Goal: Information Seeking & Learning: Learn about a topic

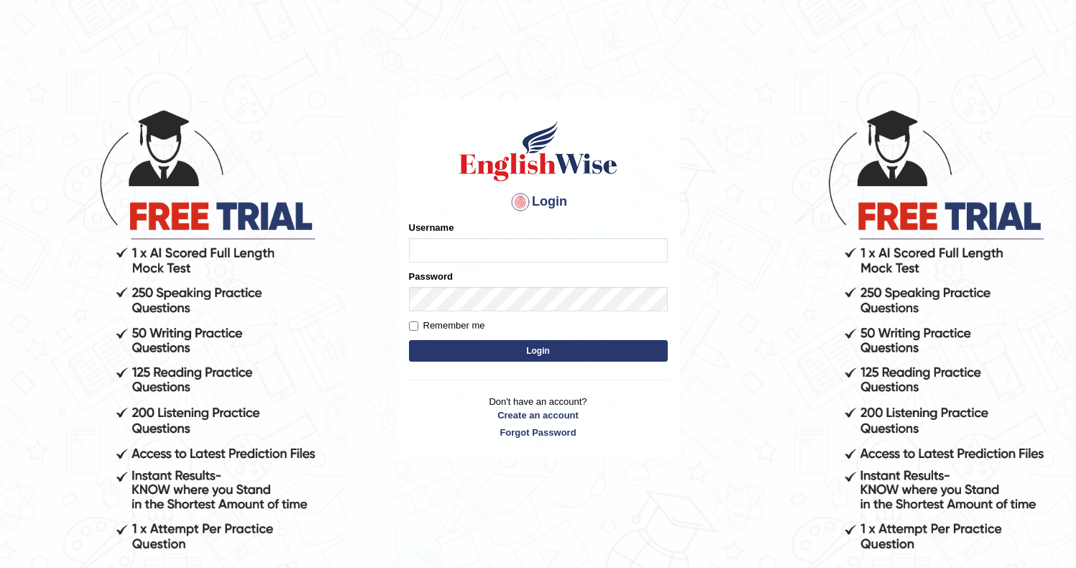
type input "Ozgur"
click at [434, 341] on button "Login" at bounding box center [538, 351] width 259 height 22
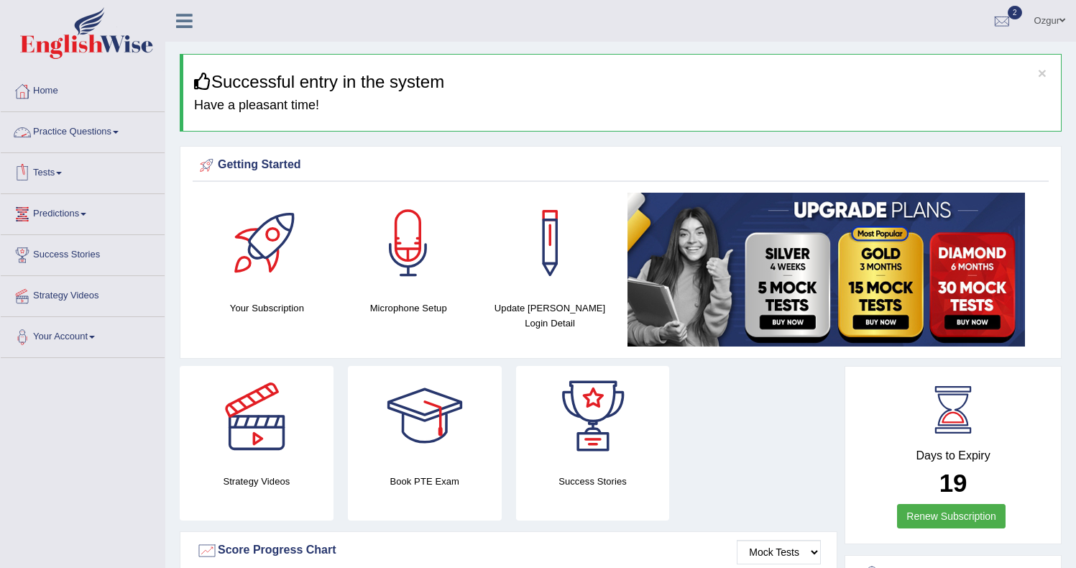
click at [84, 130] on link "Practice Questions" at bounding box center [83, 130] width 164 height 36
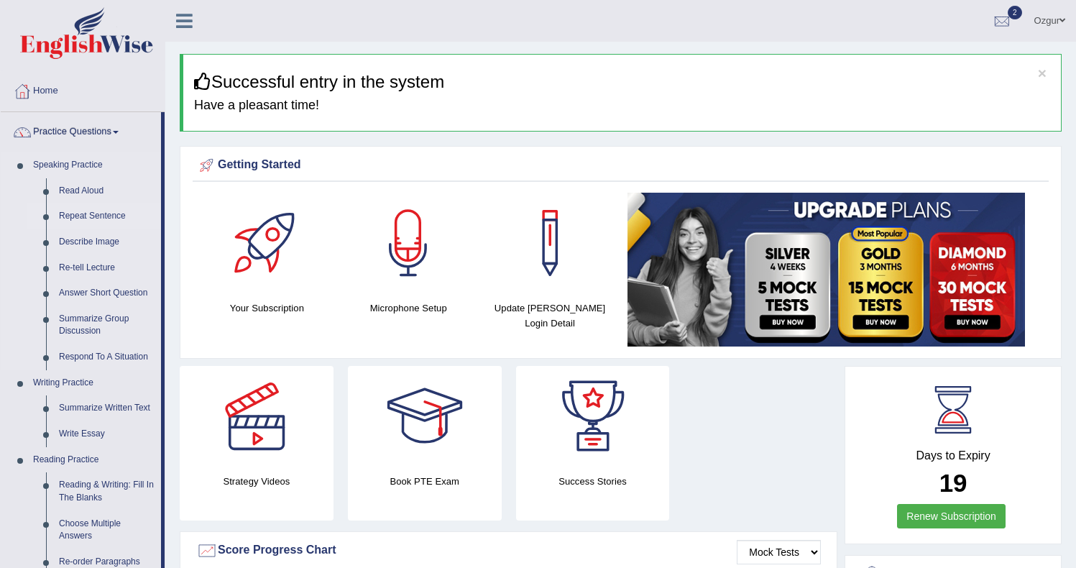
click at [97, 213] on link "Repeat Sentence" at bounding box center [106, 216] width 109 height 26
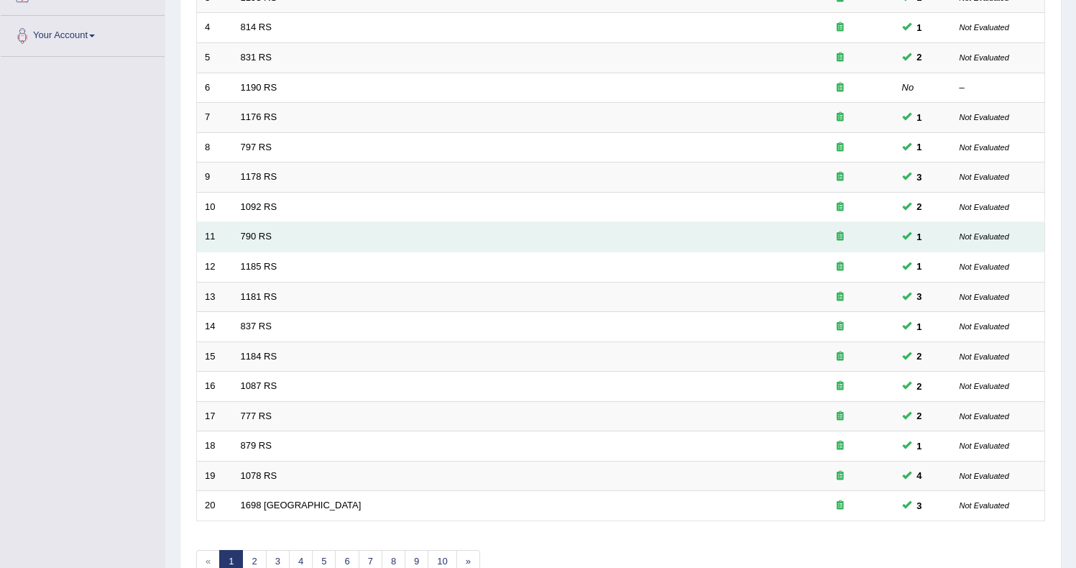
scroll to position [384, 0]
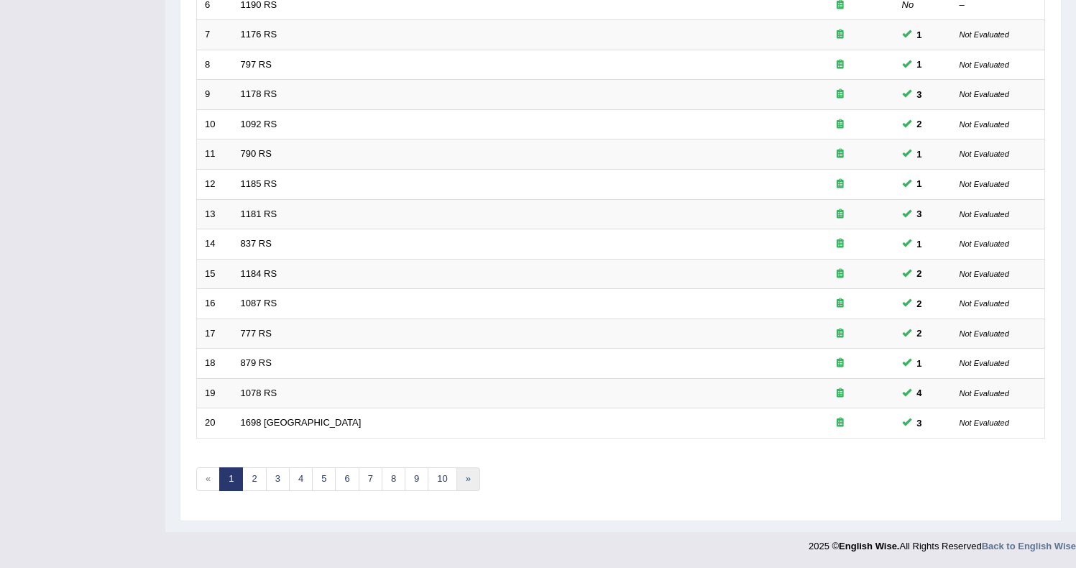
click at [466, 480] on link "»" at bounding box center [468, 479] width 24 height 24
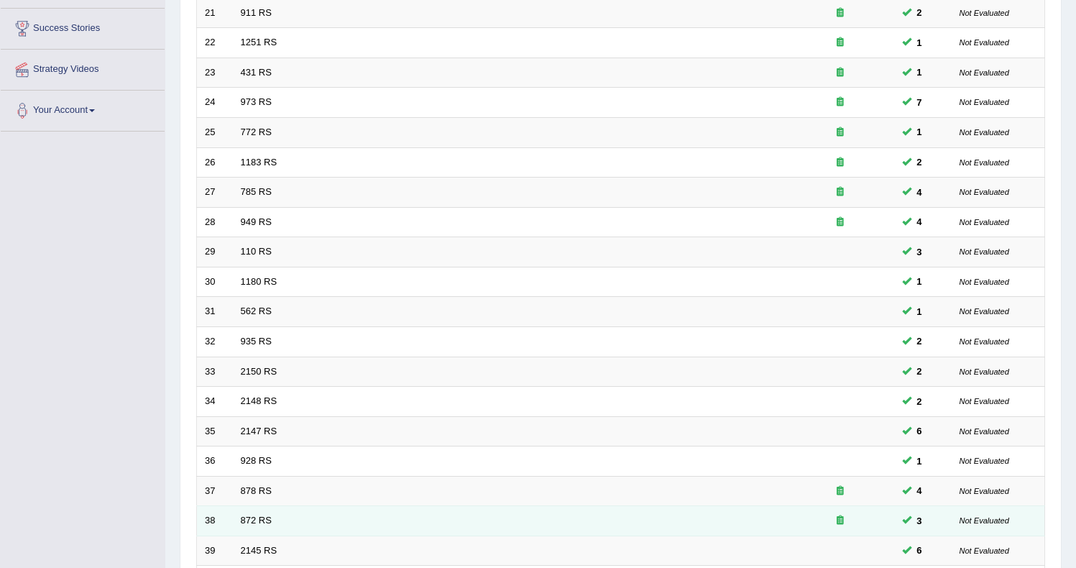
scroll to position [384, 0]
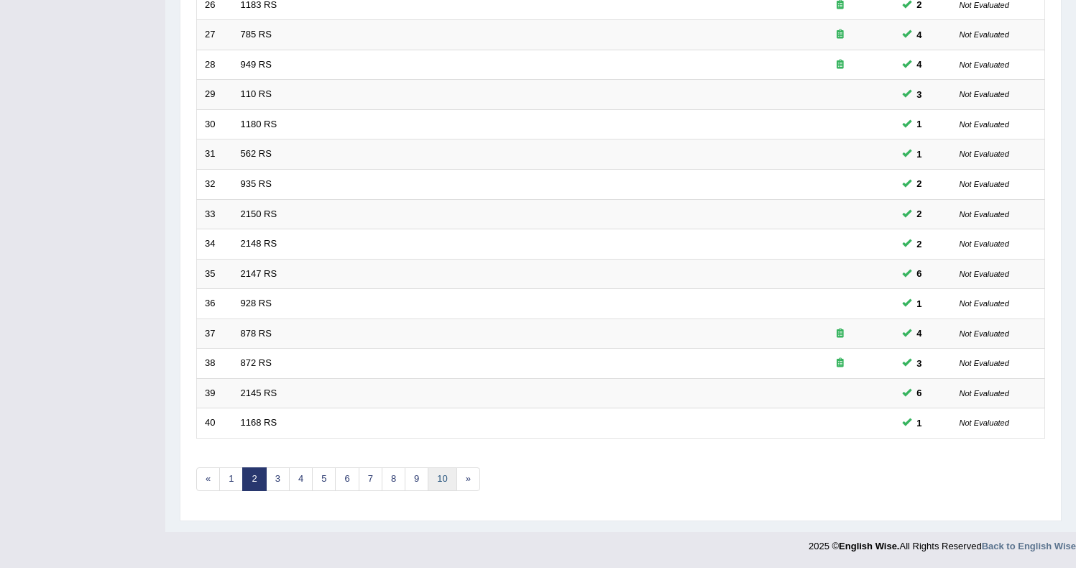
click at [444, 479] on link "10" at bounding box center [442, 479] width 29 height 24
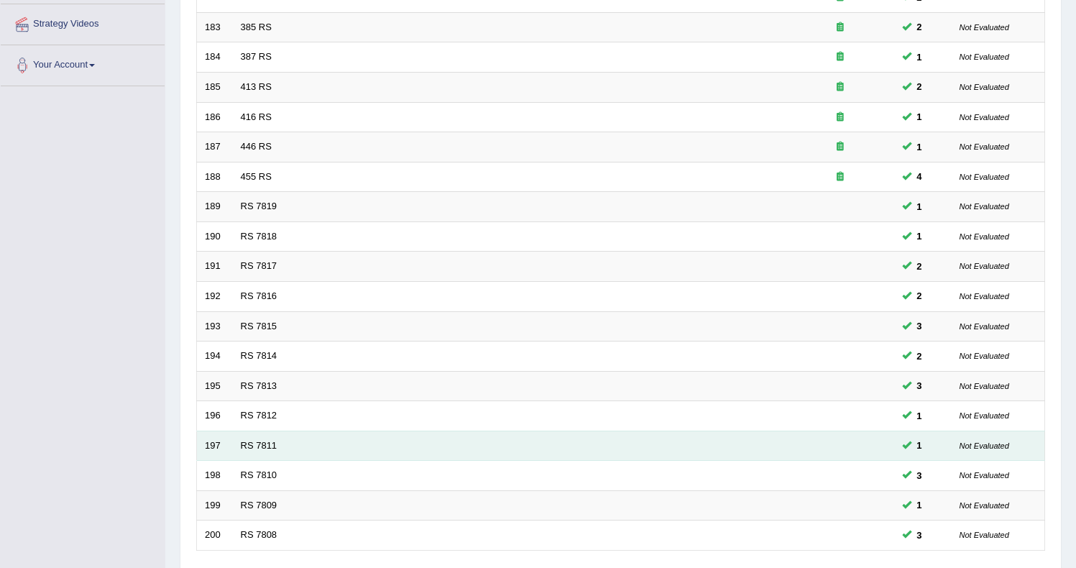
scroll to position [384, 0]
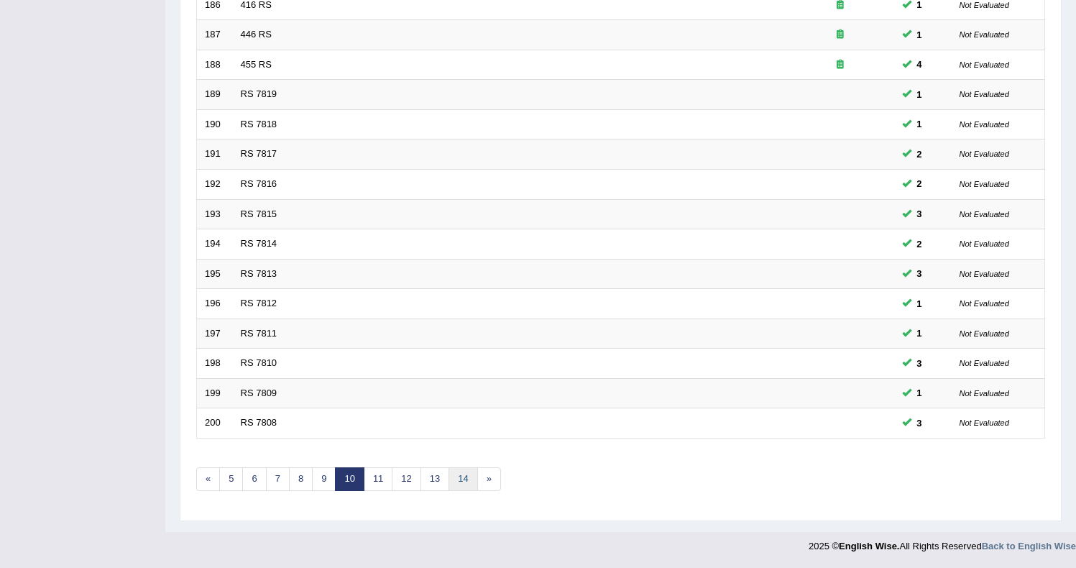
click at [460, 485] on link "14" at bounding box center [462, 479] width 29 height 24
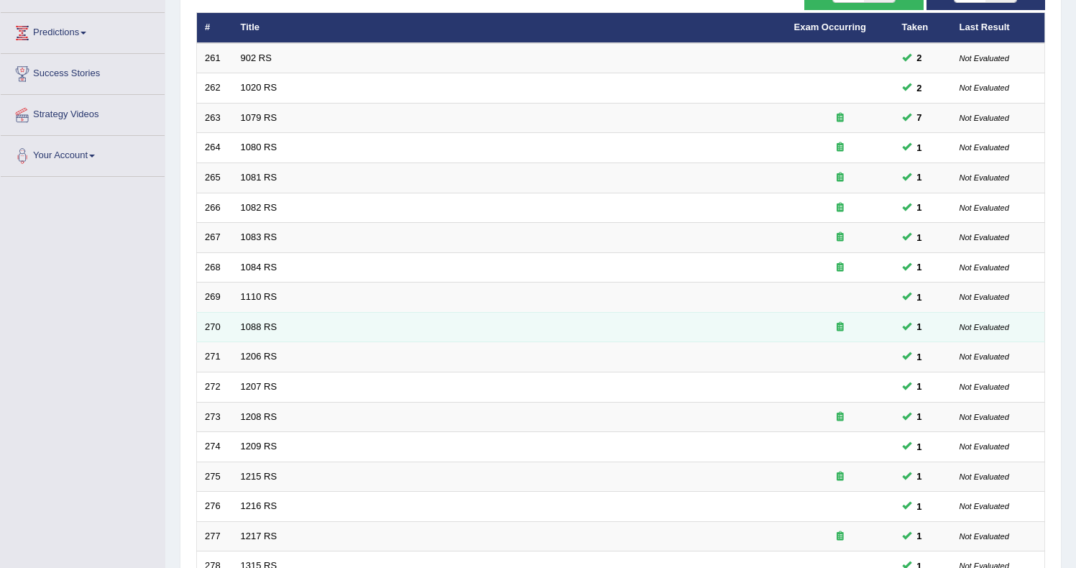
scroll to position [384, 0]
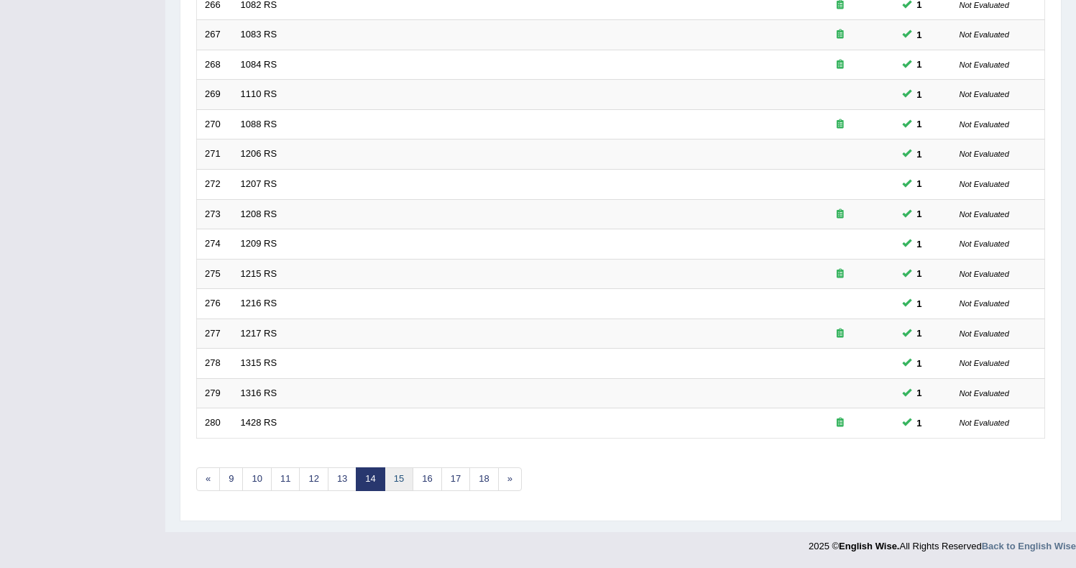
click at [396, 484] on link "15" at bounding box center [398, 479] width 29 height 24
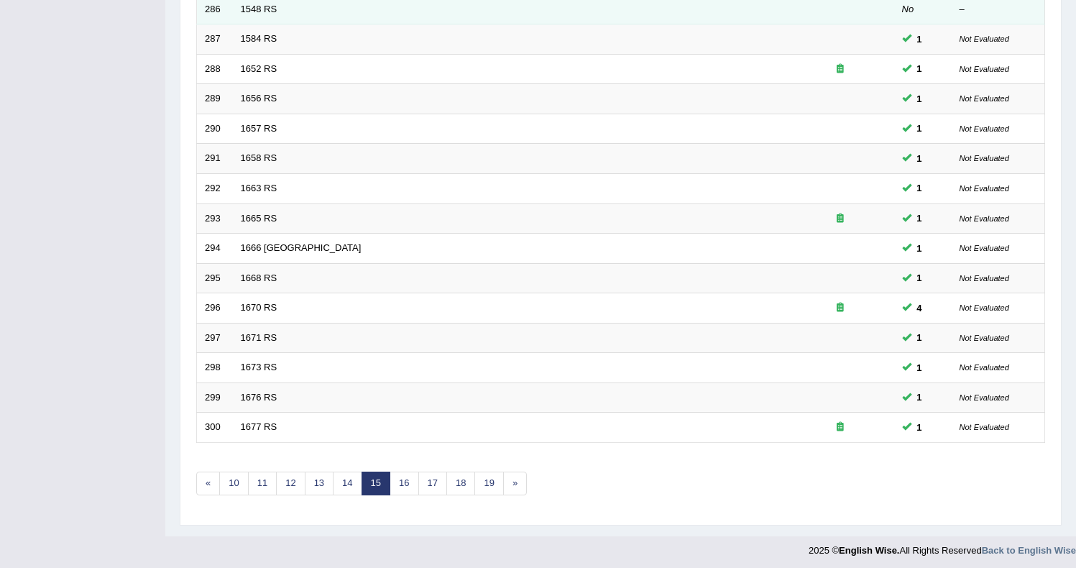
scroll to position [384, 0]
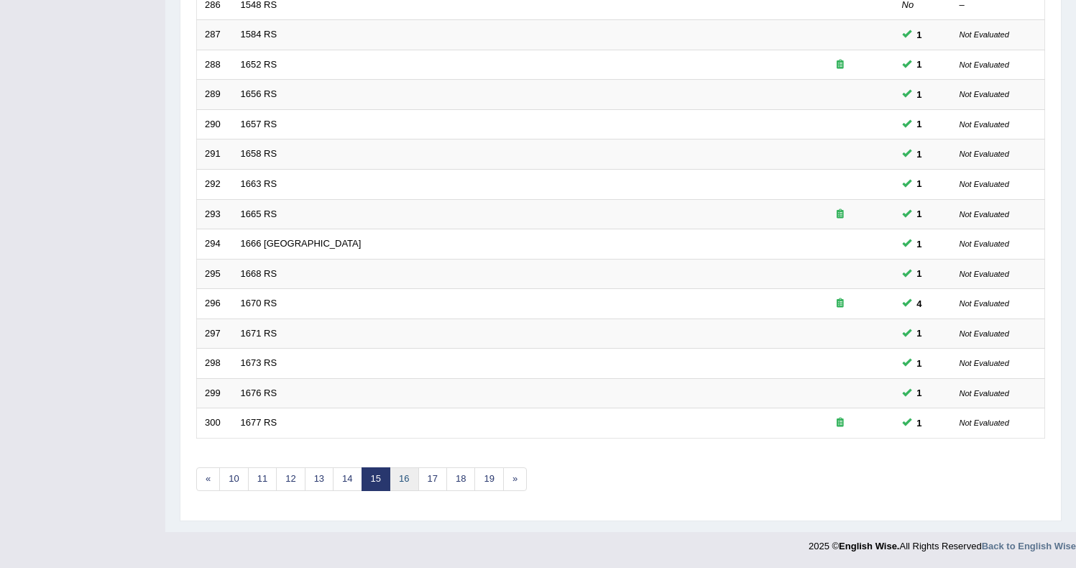
click at [403, 476] on link "16" at bounding box center [403, 479] width 29 height 24
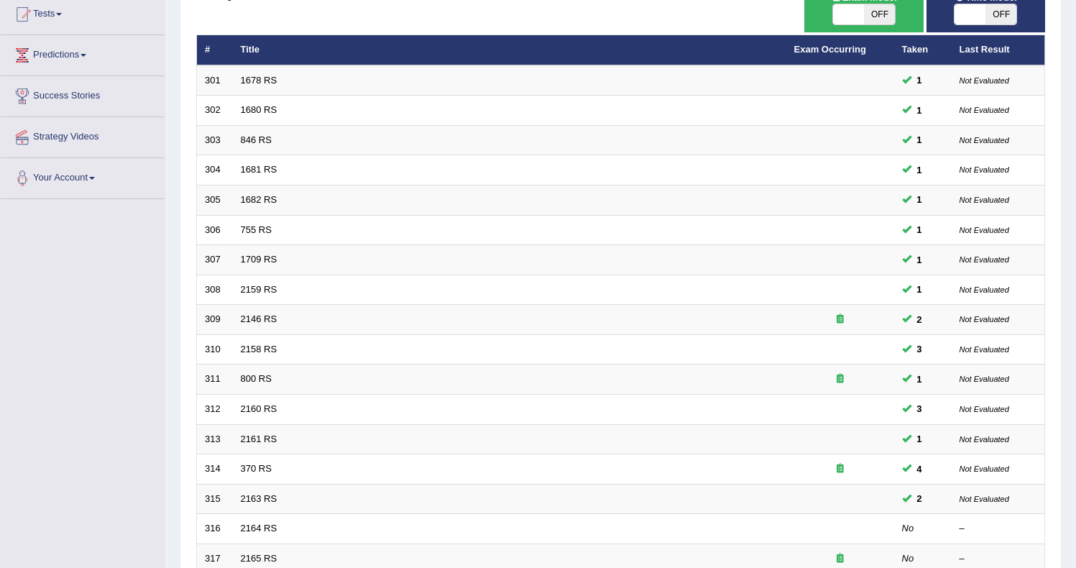
scroll to position [384, 0]
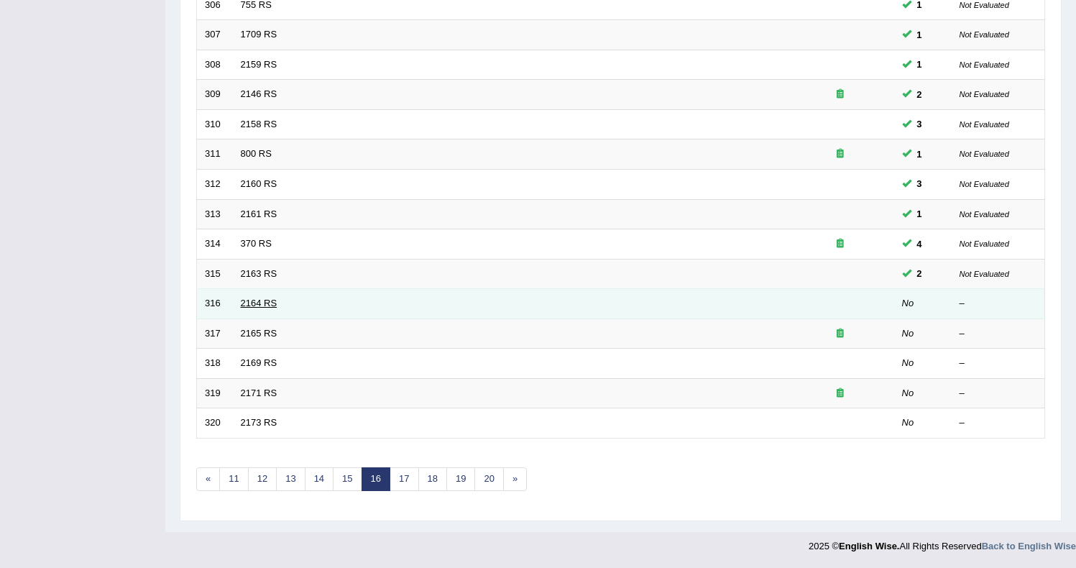
click at [258, 301] on link "2164 RS" at bounding box center [259, 302] width 37 height 11
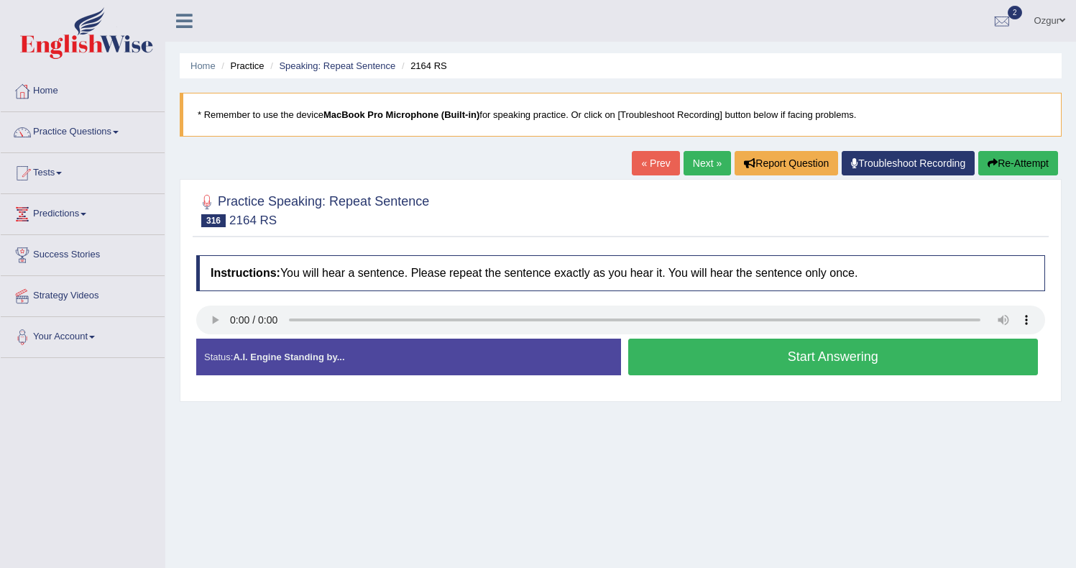
drag, startPoint x: 734, startPoint y: 361, endPoint x: 692, endPoint y: 369, distance: 43.1
click at [734, 361] on button "Start Answering" at bounding box center [833, 356] width 410 height 37
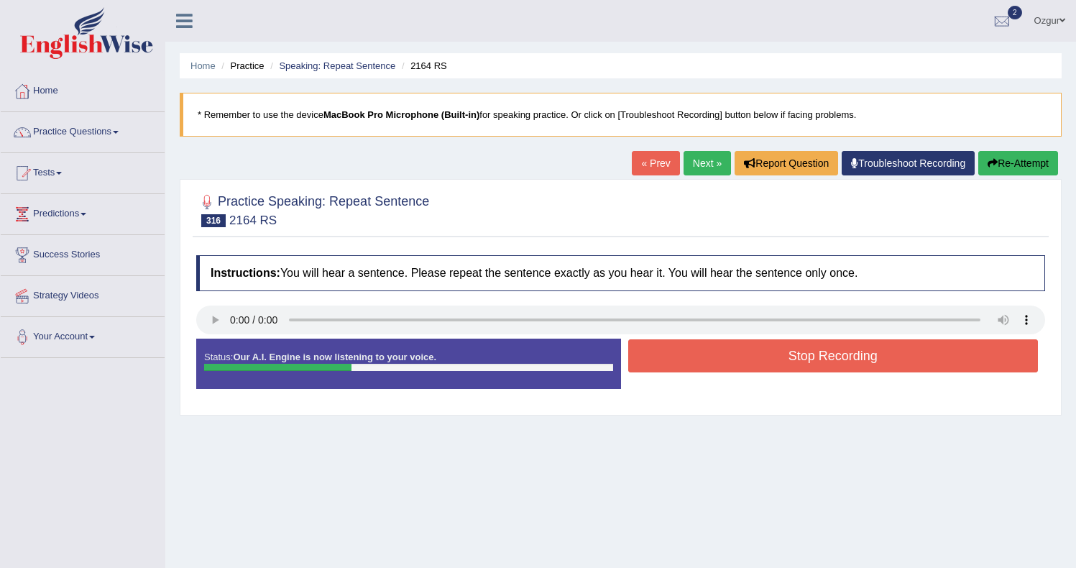
click at [700, 365] on button "Stop Recording" at bounding box center [833, 355] width 410 height 33
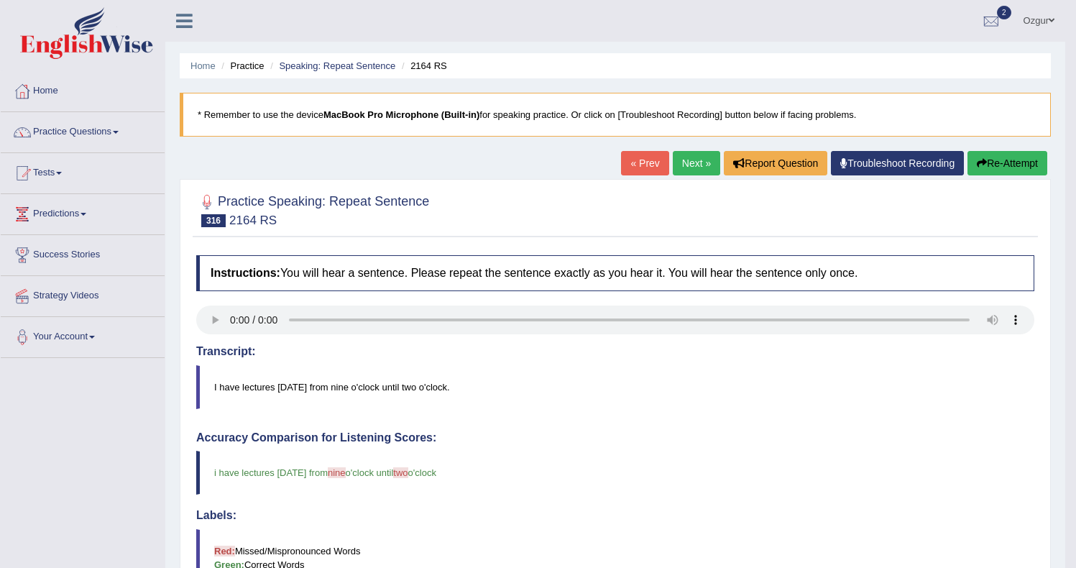
click at [688, 165] on link "Next »" at bounding box center [696, 163] width 47 height 24
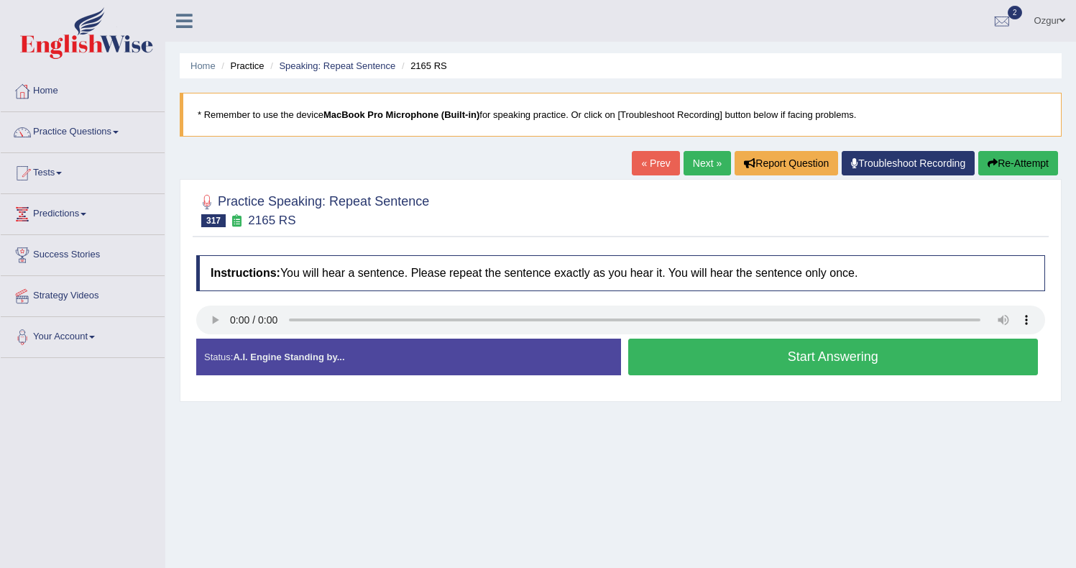
click at [720, 344] on button "Start Answering" at bounding box center [833, 356] width 410 height 37
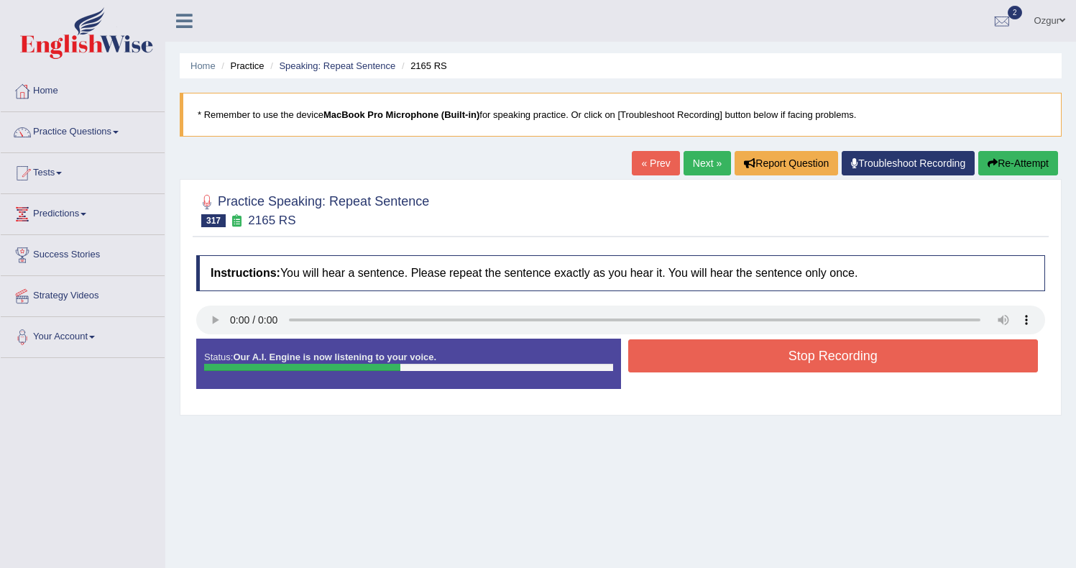
click at [729, 355] on button "Stop Recording" at bounding box center [833, 355] width 410 height 33
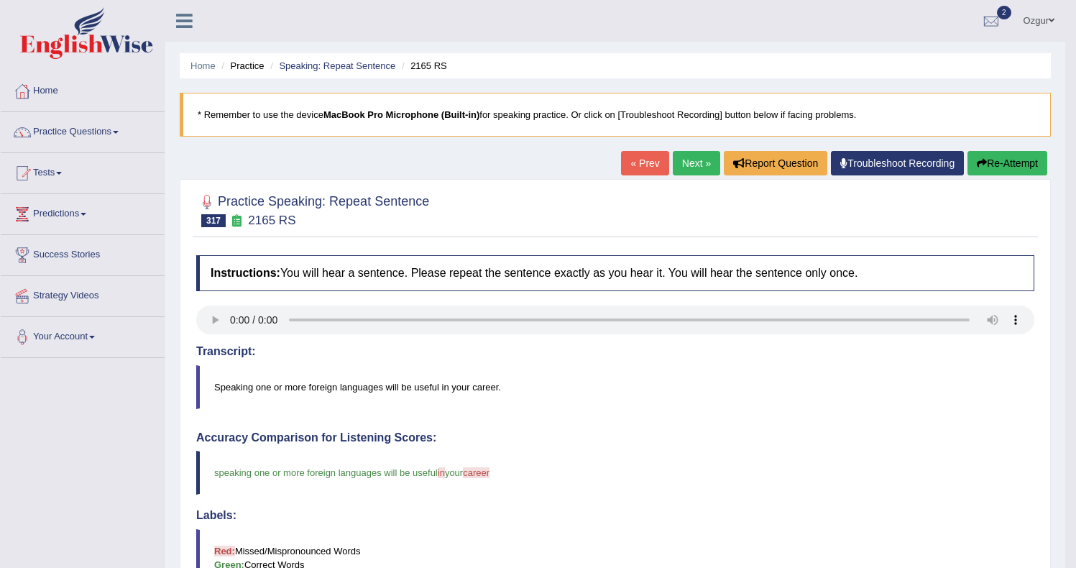
drag, startPoint x: 691, startPoint y: 156, endPoint x: 656, endPoint y: 186, distance: 45.8
click at [691, 156] on link "Next »" at bounding box center [696, 163] width 47 height 24
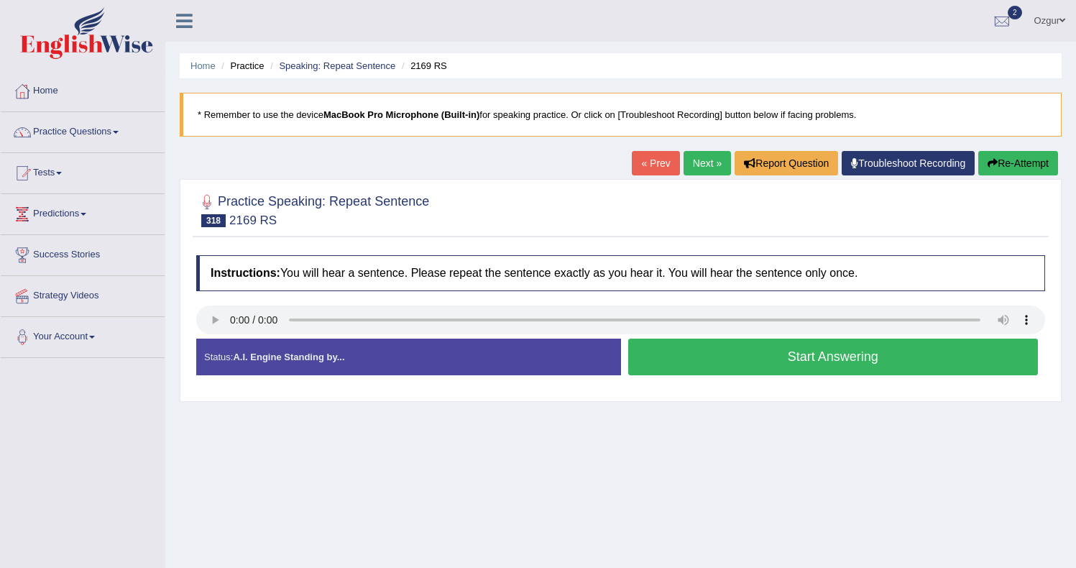
drag, startPoint x: 745, startPoint y: 357, endPoint x: 726, endPoint y: 354, distance: 19.0
click at [745, 357] on button "Start Answering" at bounding box center [833, 356] width 410 height 37
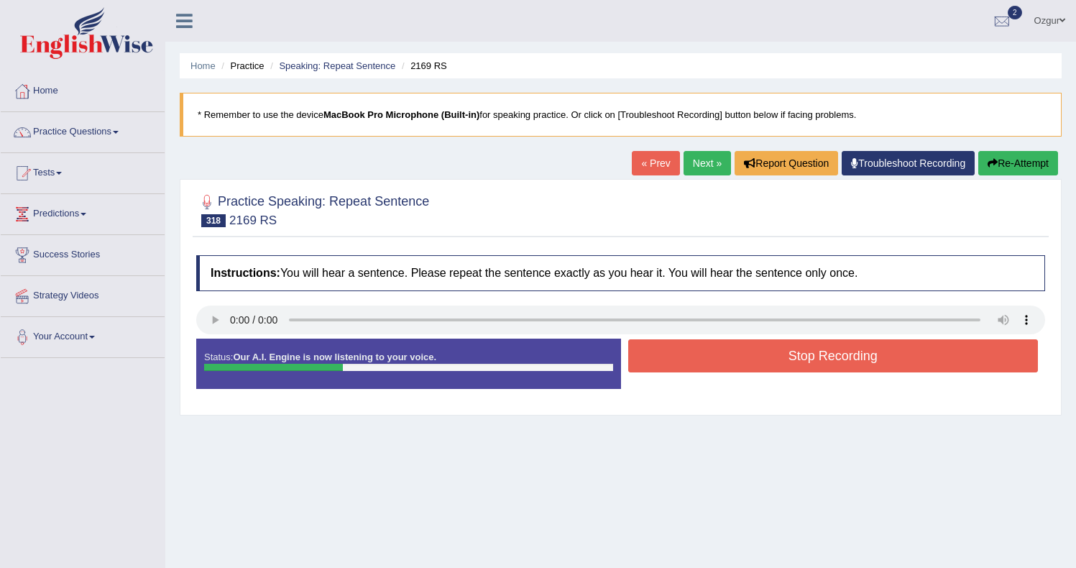
click at [689, 345] on button "Stop Recording" at bounding box center [833, 355] width 410 height 33
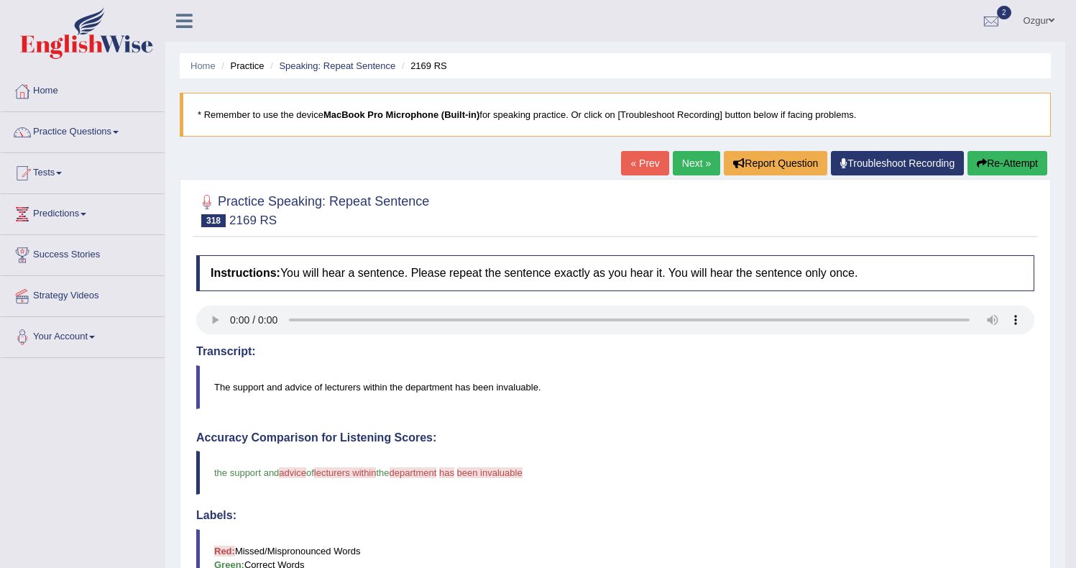
click at [991, 170] on button "Re-Attempt" at bounding box center [1007, 163] width 80 height 24
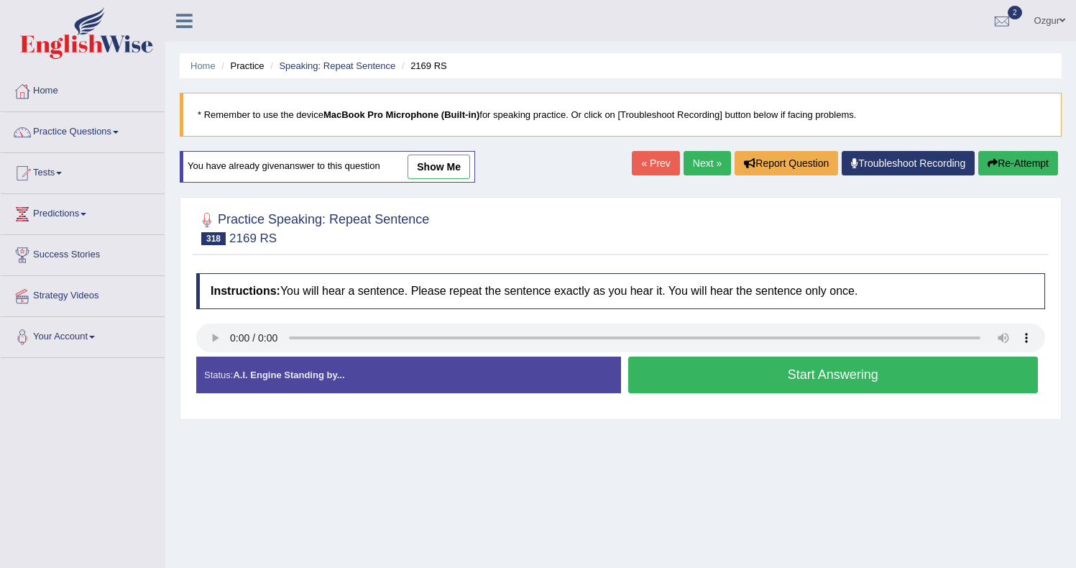
click at [712, 379] on button "Start Answering" at bounding box center [833, 374] width 410 height 37
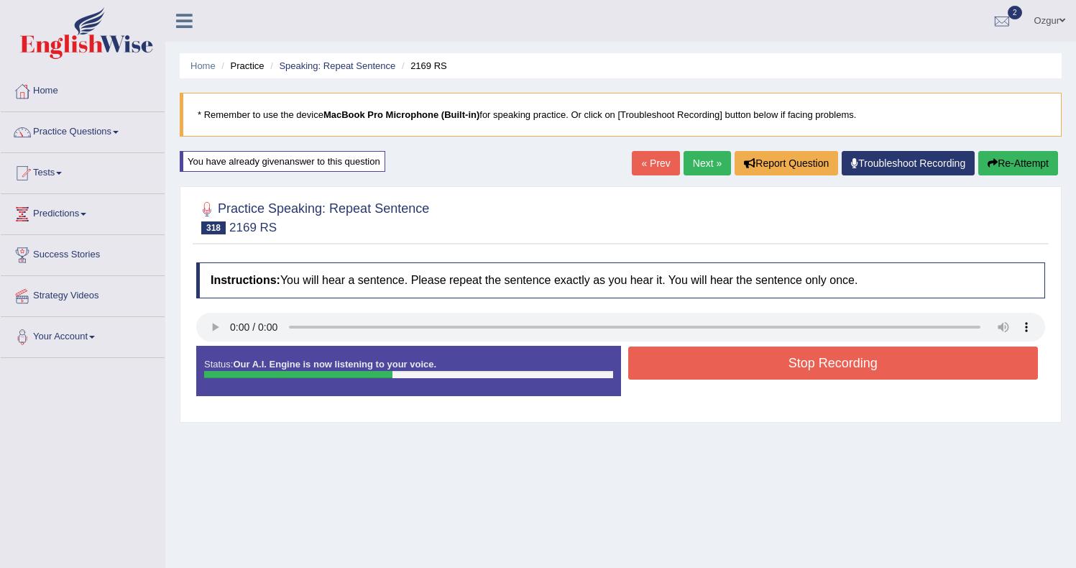
click at [758, 374] on button "Stop Recording" at bounding box center [833, 362] width 410 height 33
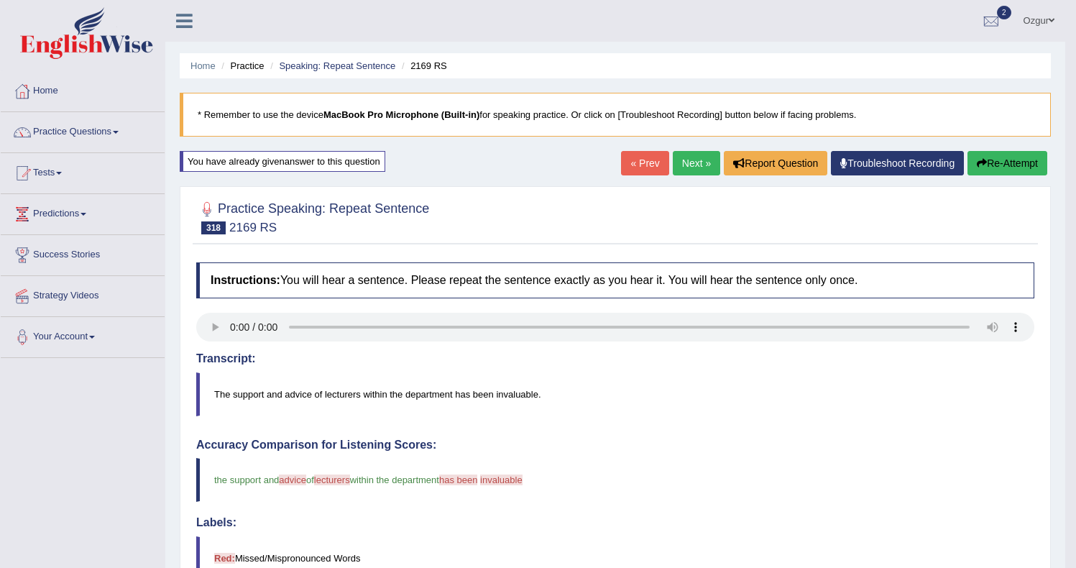
click at [684, 170] on link "Next »" at bounding box center [696, 163] width 47 height 24
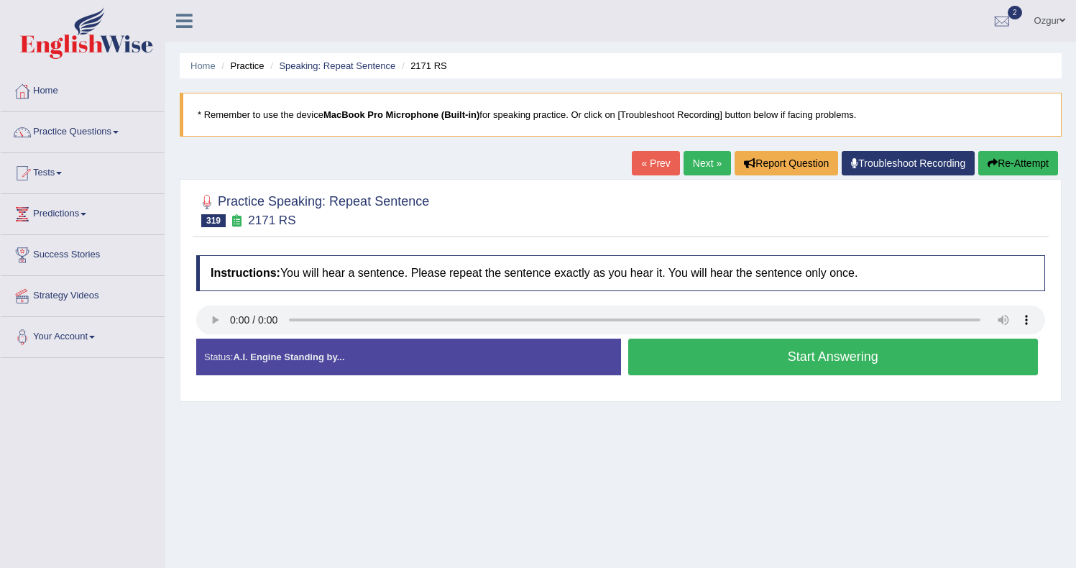
click at [775, 360] on button "Start Answering" at bounding box center [833, 356] width 410 height 37
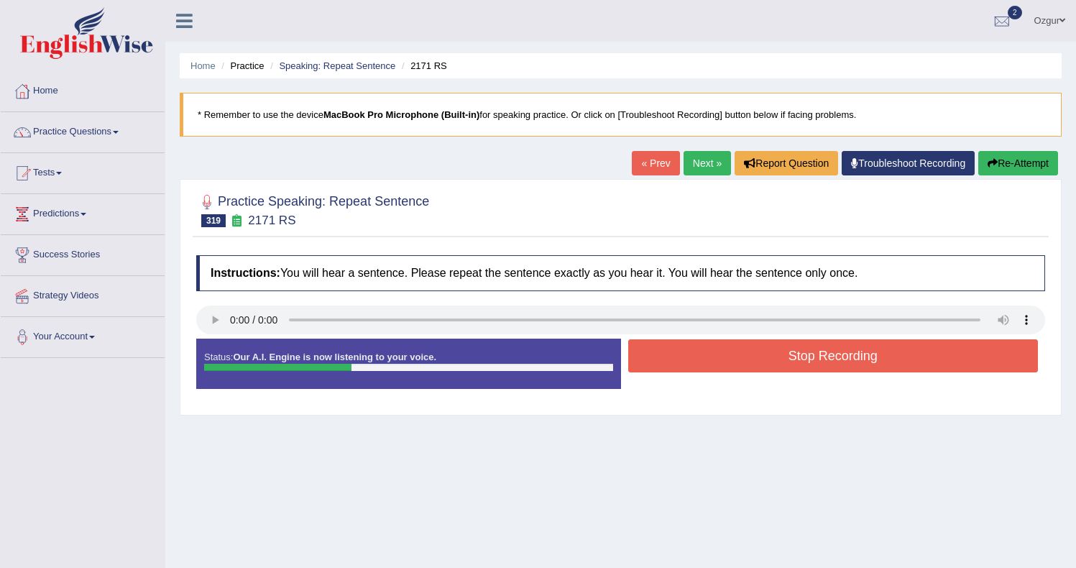
click at [691, 361] on button "Stop Recording" at bounding box center [833, 355] width 410 height 33
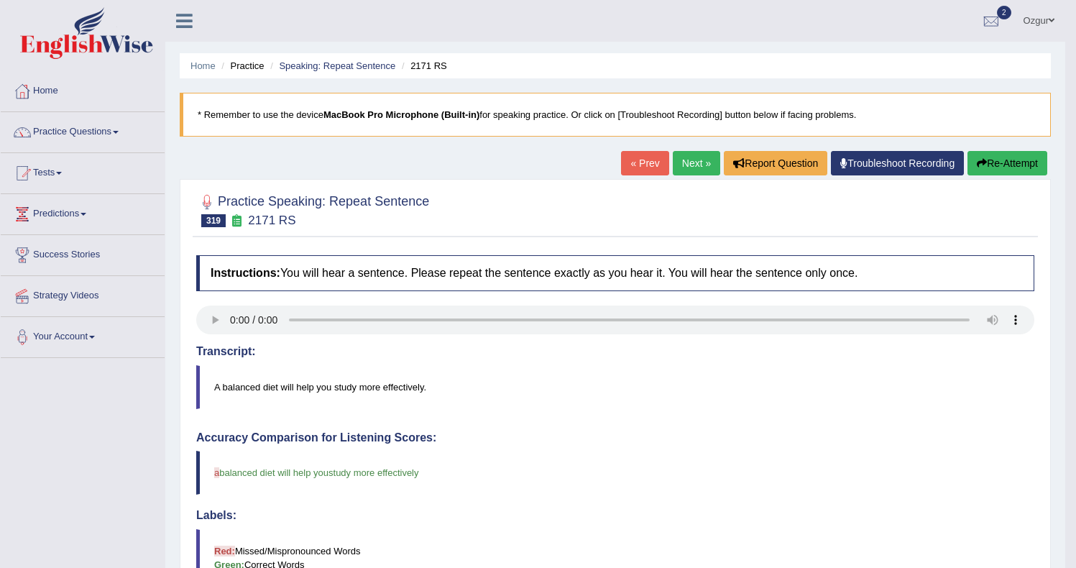
click at [688, 165] on link "Next »" at bounding box center [696, 163] width 47 height 24
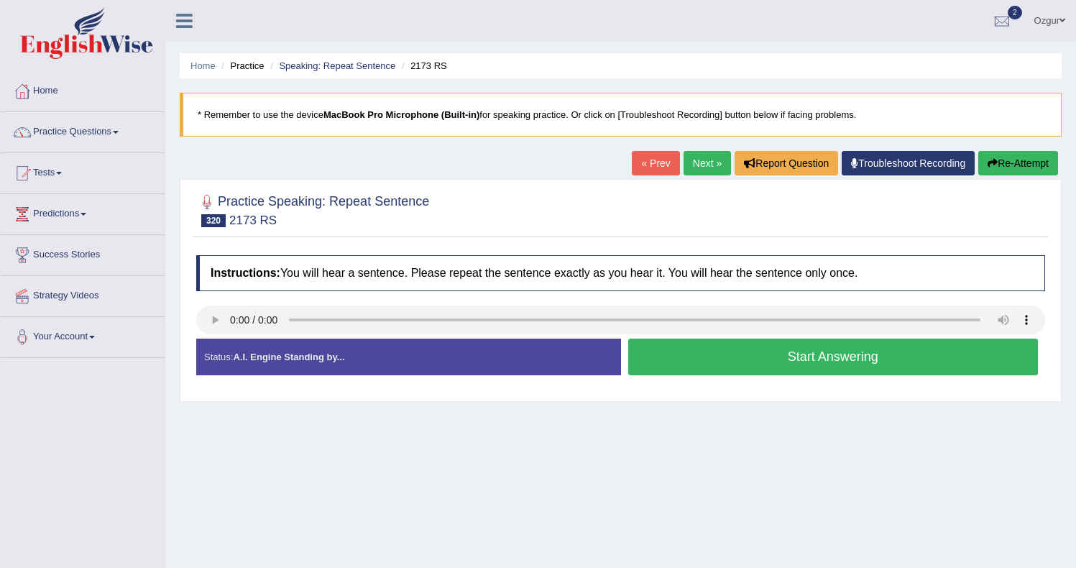
drag, startPoint x: 691, startPoint y: 359, endPoint x: 655, endPoint y: 305, distance: 64.2
click at [691, 359] on button "Start Answering" at bounding box center [833, 356] width 410 height 37
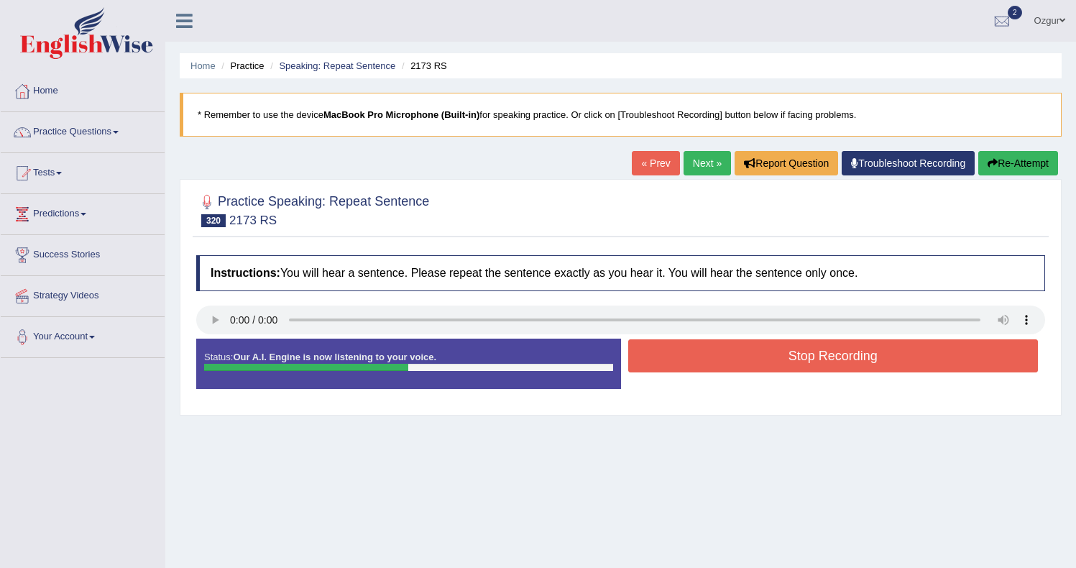
click at [690, 359] on button "Stop Recording" at bounding box center [833, 355] width 410 height 33
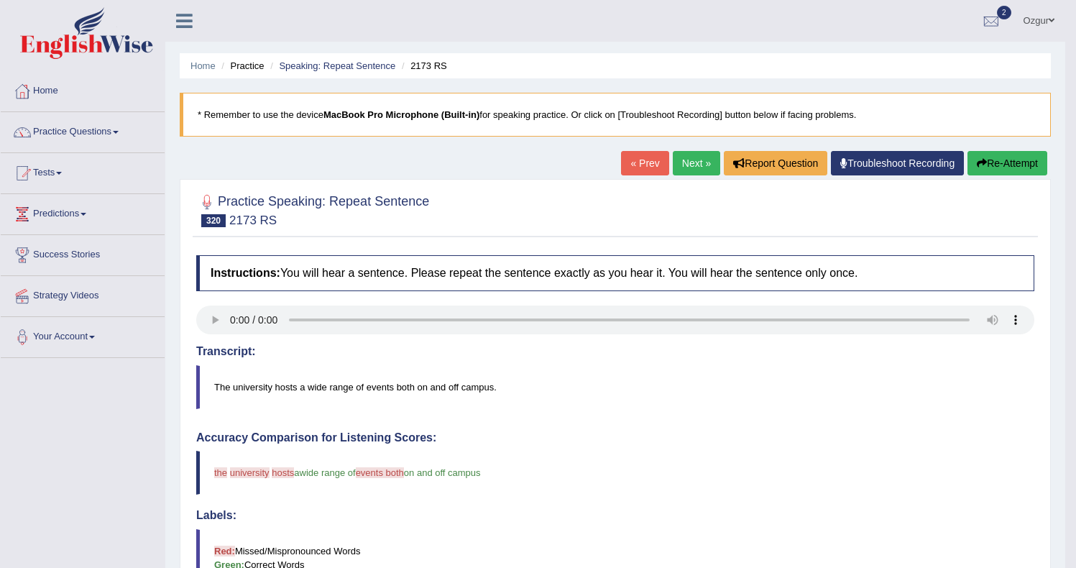
click at [681, 163] on link "Next »" at bounding box center [696, 163] width 47 height 24
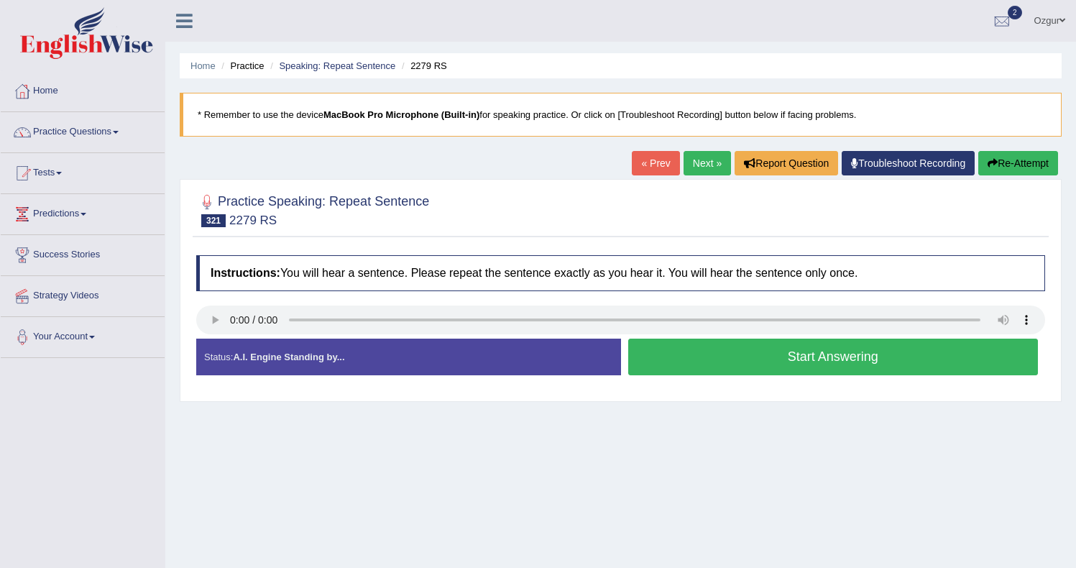
click at [696, 358] on button "Start Answering" at bounding box center [833, 356] width 410 height 37
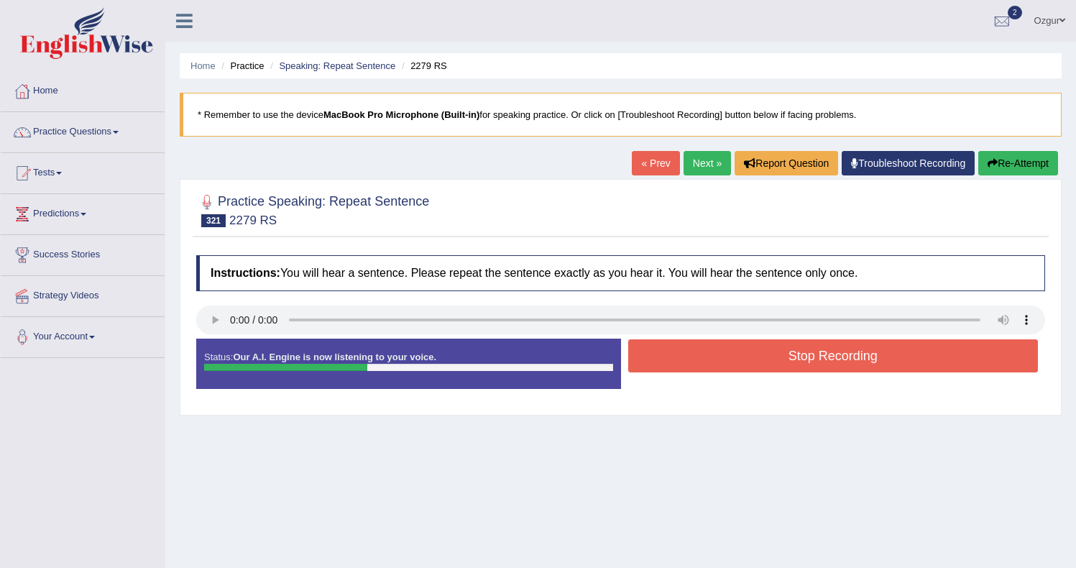
click at [685, 355] on button "Stop Recording" at bounding box center [833, 355] width 410 height 33
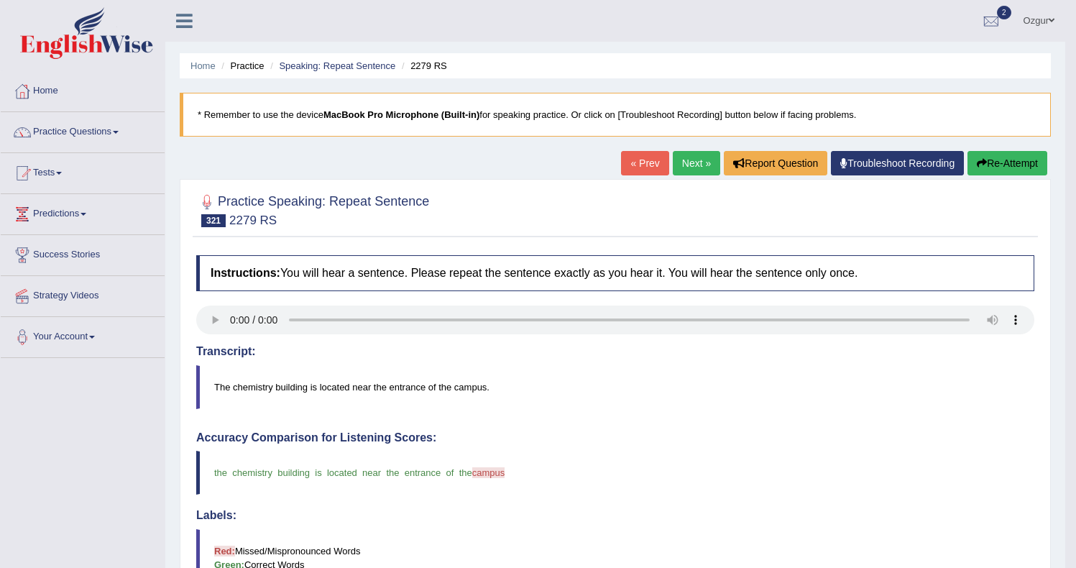
click at [673, 165] on link "Next »" at bounding box center [696, 163] width 47 height 24
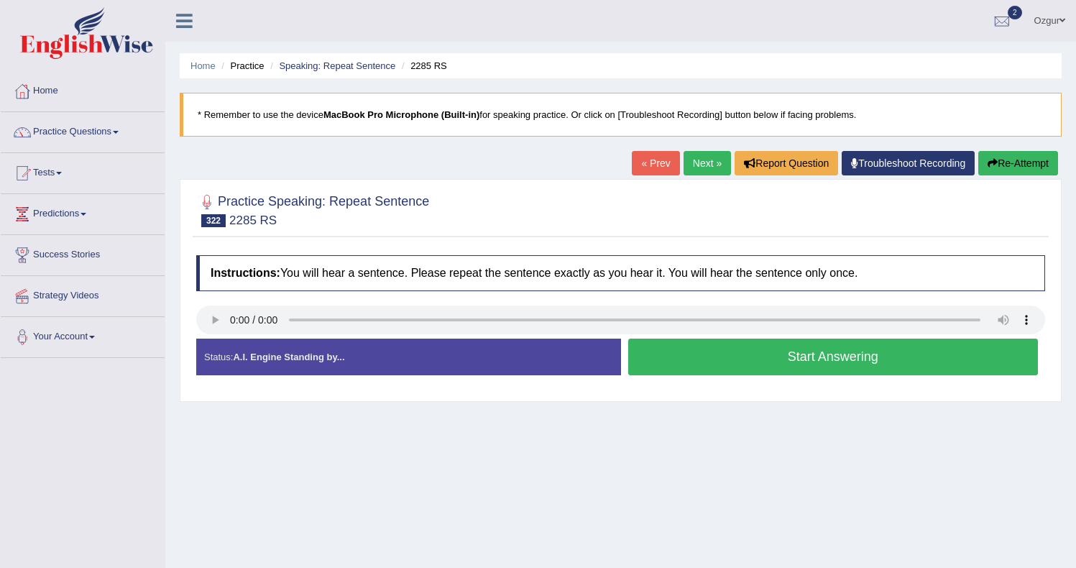
click at [694, 356] on button "Start Answering" at bounding box center [833, 356] width 410 height 37
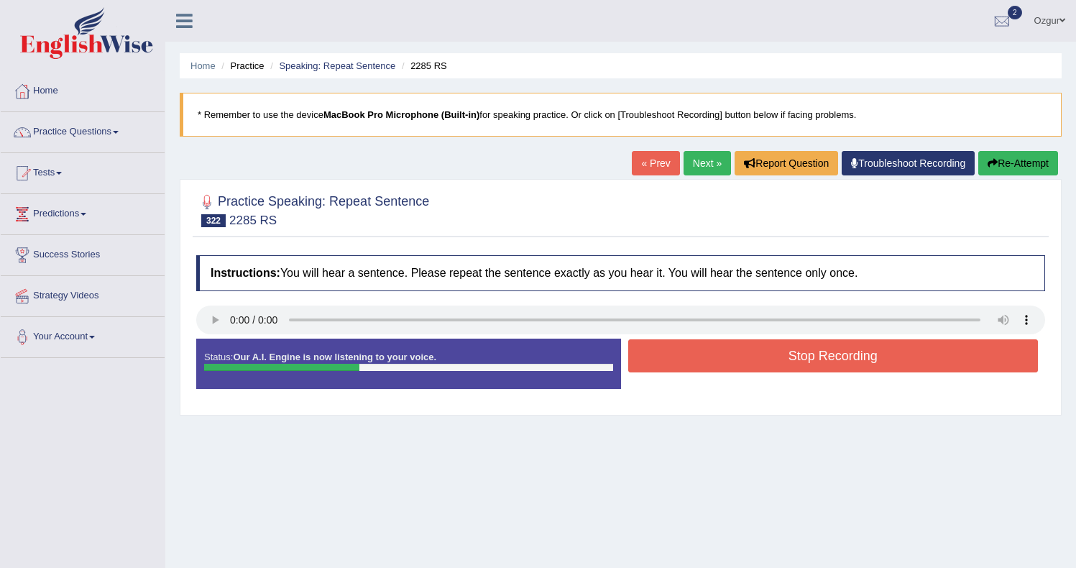
click at [696, 346] on button "Stop Recording" at bounding box center [833, 355] width 410 height 33
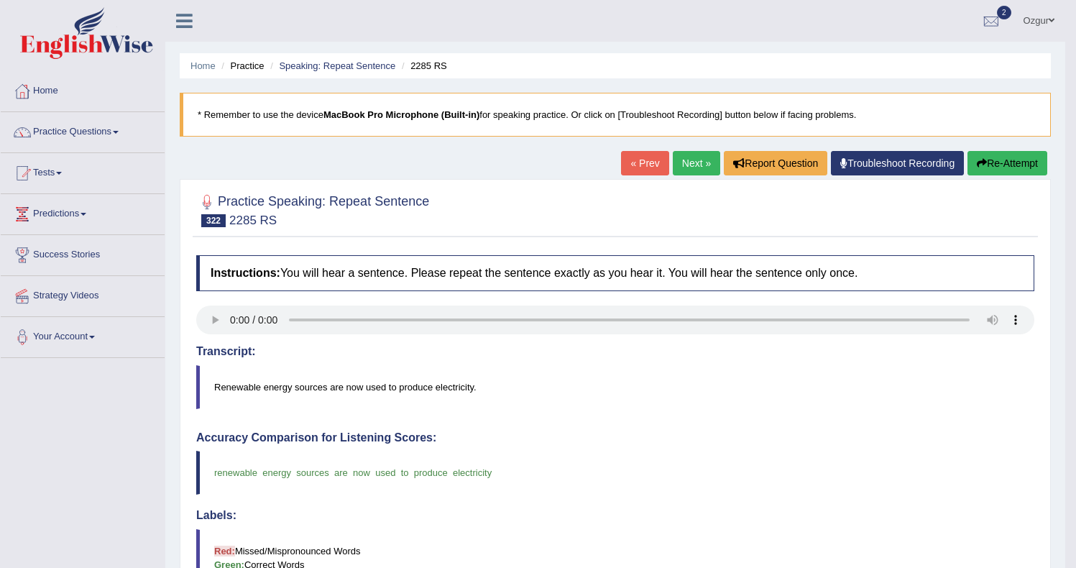
click at [698, 168] on link "Next »" at bounding box center [696, 163] width 47 height 24
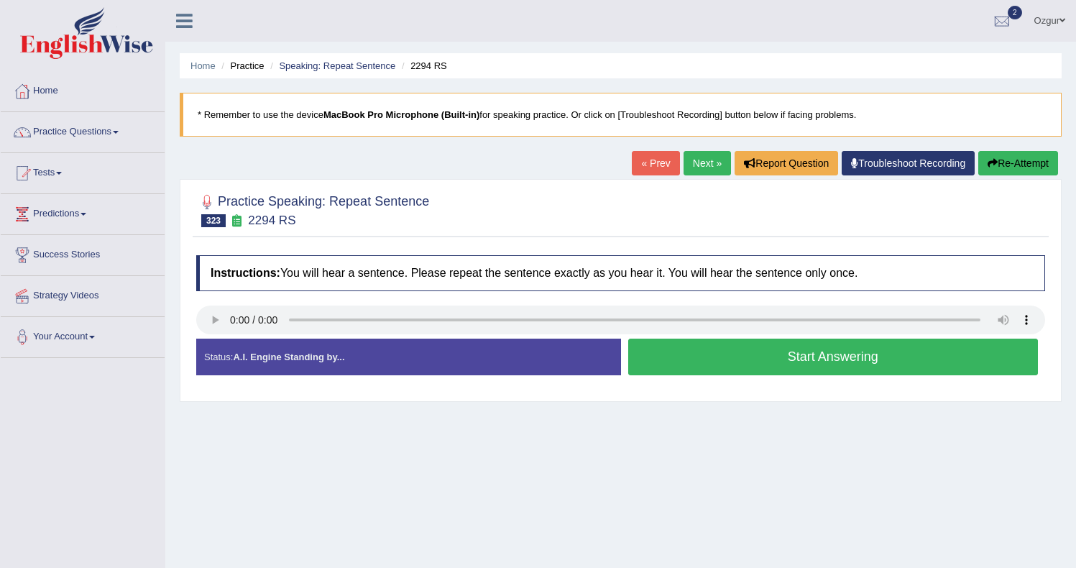
click at [675, 337] on div at bounding box center [620, 321] width 849 height 32
click at [675, 351] on button "Start Answering" at bounding box center [833, 356] width 410 height 37
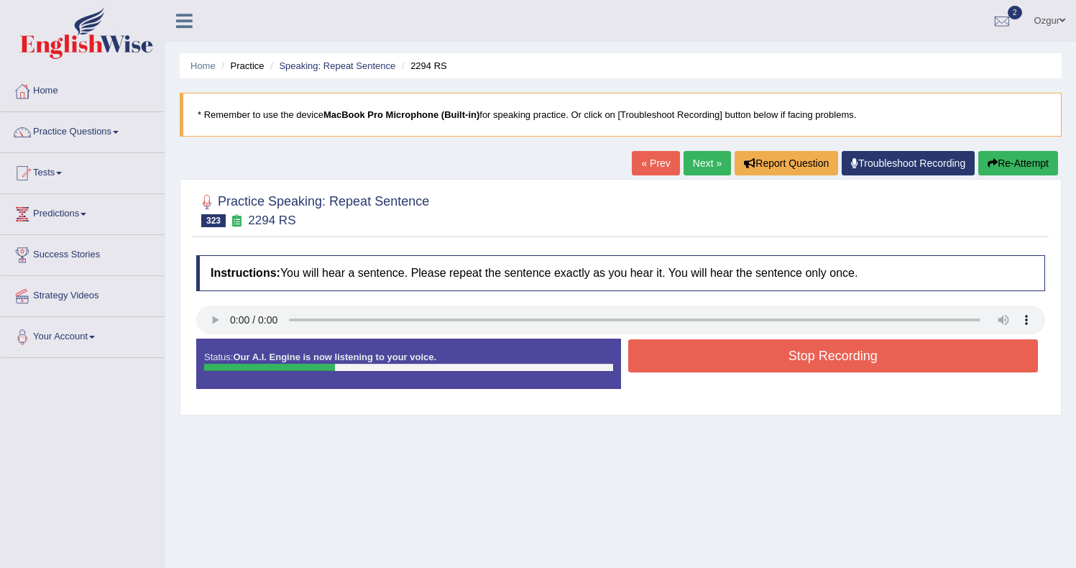
click at [665, 349] on button "Stop Recording" at bounding box center [833, 355] width 410 height 33
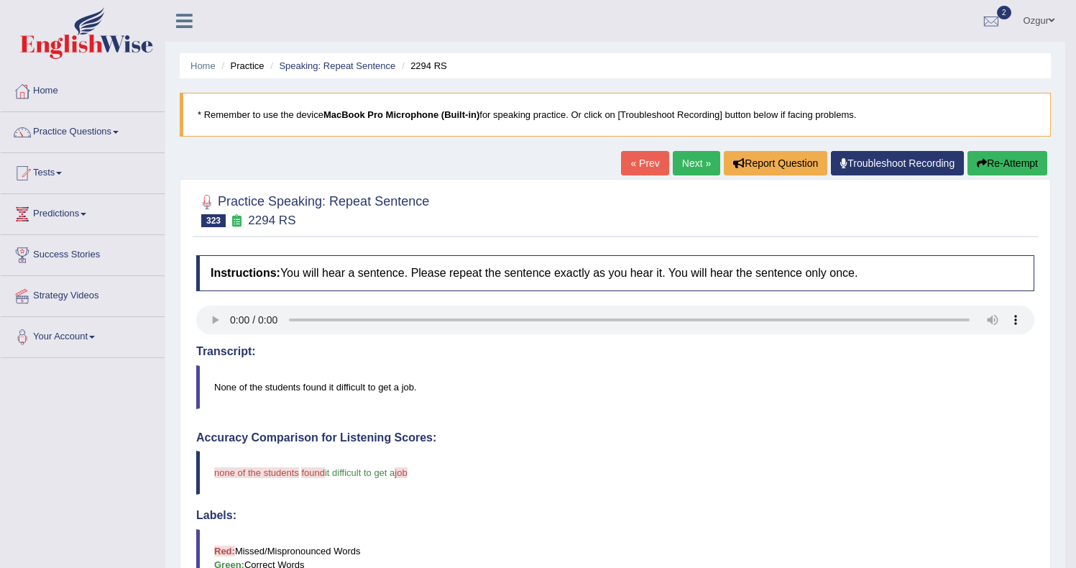
click at [700, 165] on link "Next »" at bounding box center [696, 163] width 47 height 24
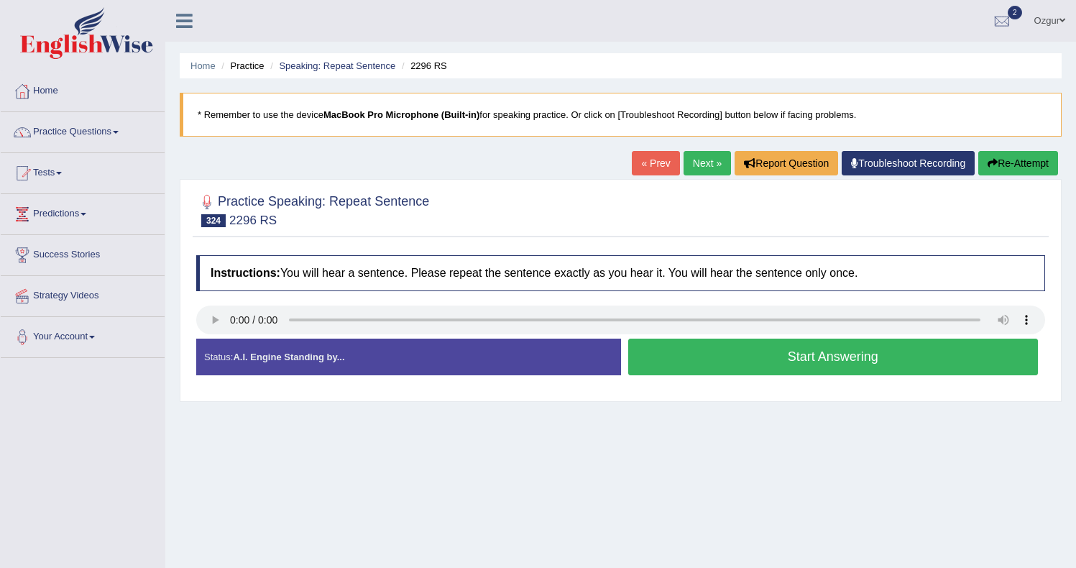
click at [657, 359] on button "Start Answering" at bounding box center [833, 356] width 410 height 37
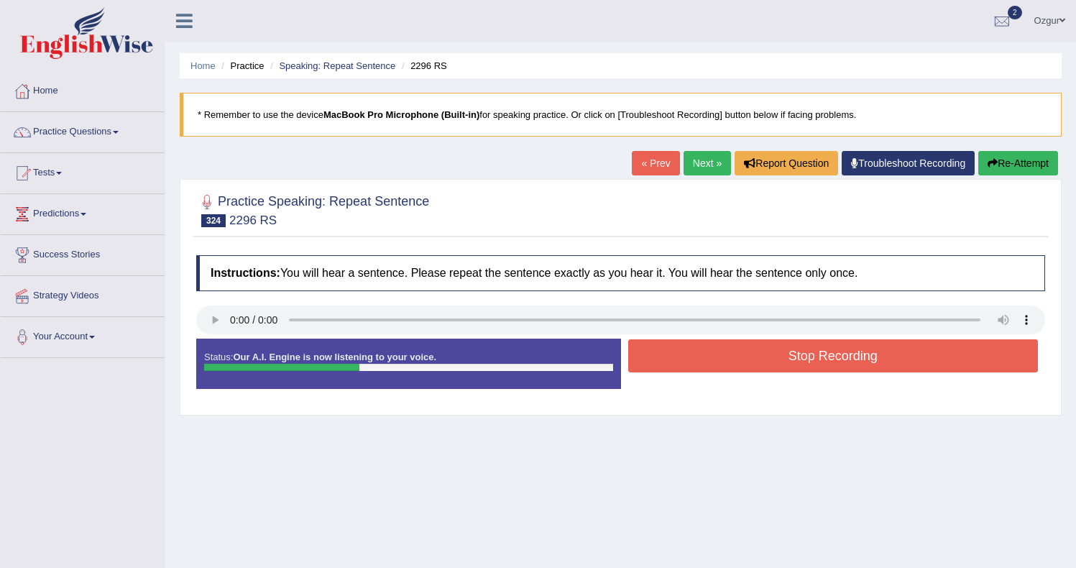
click at [677, 350] on button "Stop Recording" at bounding box center [833, 355] width 410 height 33
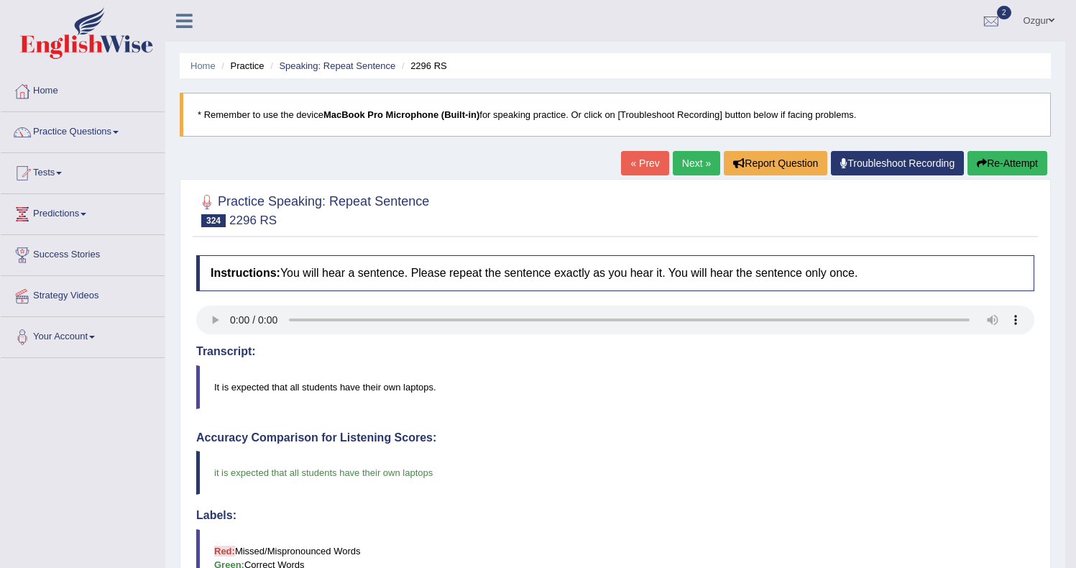
click at [693, 160] on link "Next »" at bounding box center [696, 163] width 47 height 24
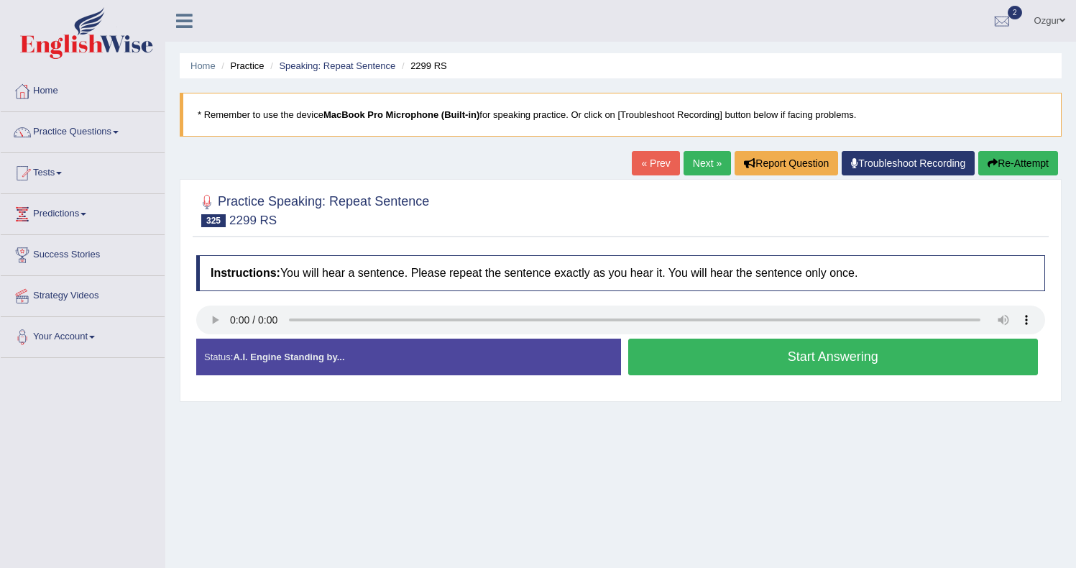
click at [678, 352] on button "Start Answering" at bounding box center [833, 356] width 410 height 37
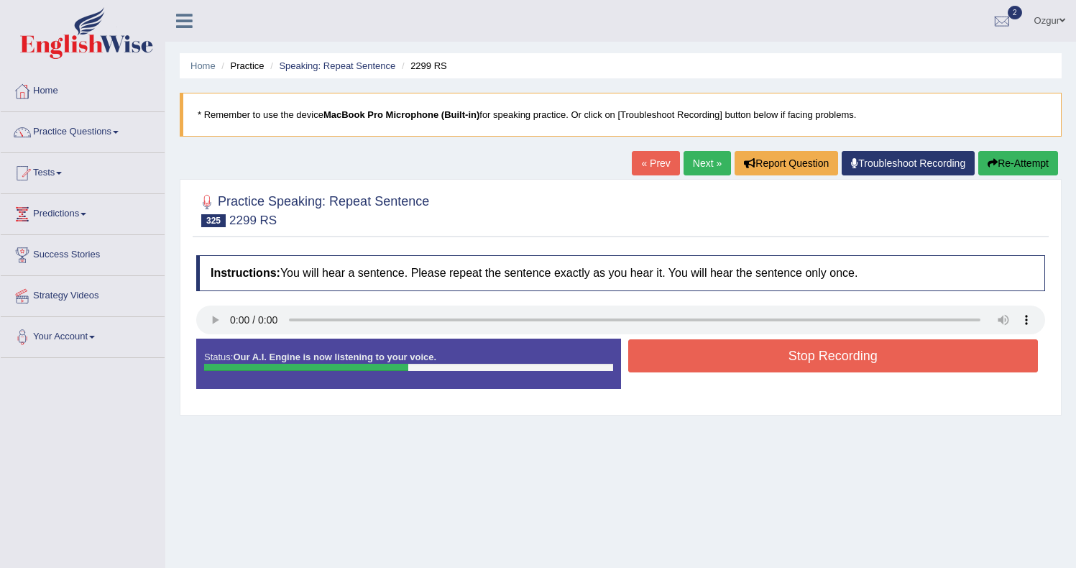
click at [714, 347] on button "Stop Recording" at bounding box center [833, 355] width 410 height 33
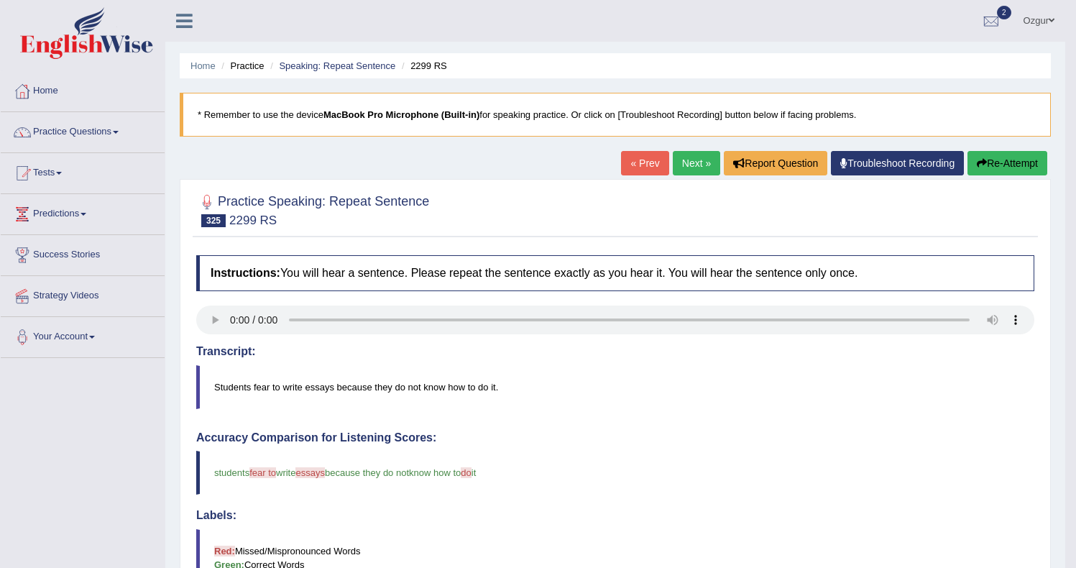
click at [680, 165] on link "Next »" at bounding box center [696, 163] width 47 height 24
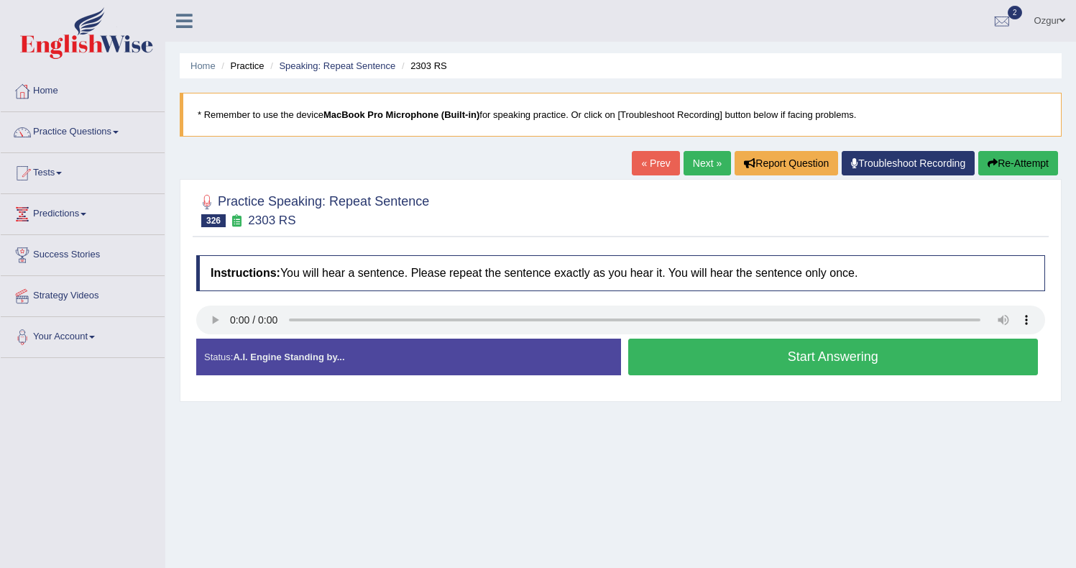
click at [701, 350] on button "Start Answering" at bounding box center [833, 356] width 410 height 37
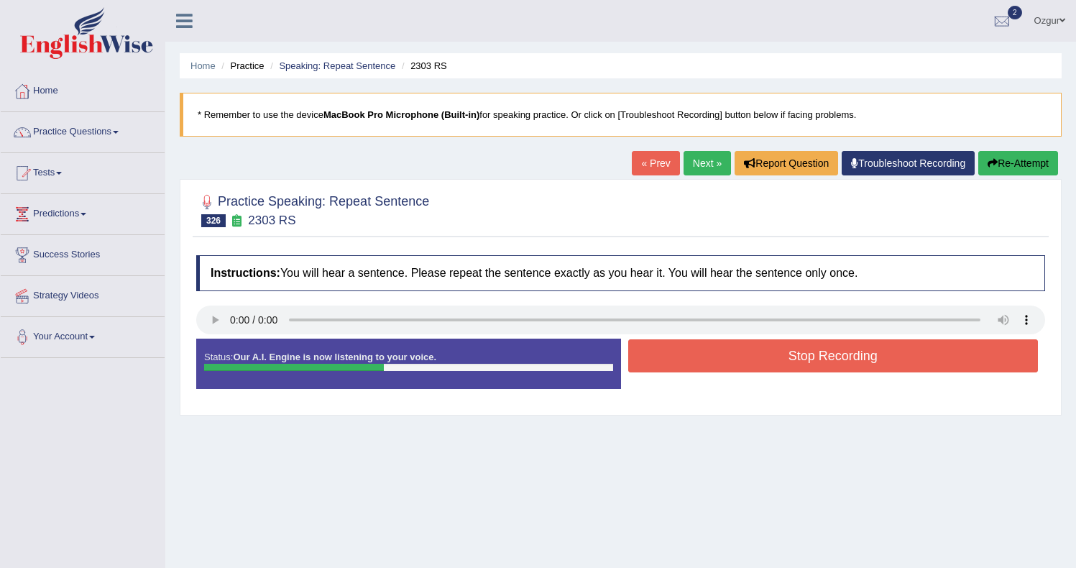
click at [729, 341] on button "Stop Recording" at bounding box center [833, 355] width 410 height 33
